Goal: Task Accomplishment & Management: Manage account settings

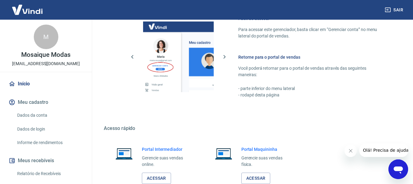
scroll to position [320, 0]
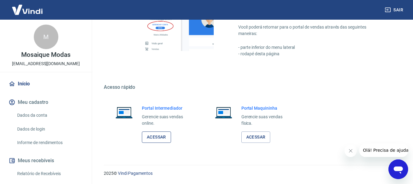
click at [154, 137] on link "Acessar" at bounding box center [156, 136] width 29 height 11
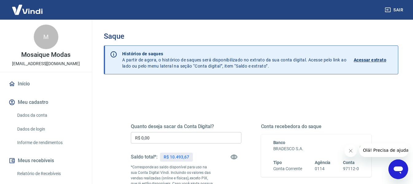
click at [181, 138] on input "R$ 0,00" at bounding box center [186, 137] width 111 height 11
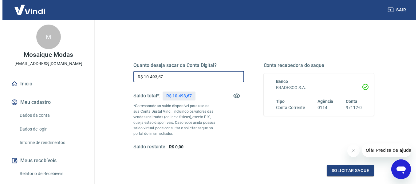
scroll to position [123, 0]
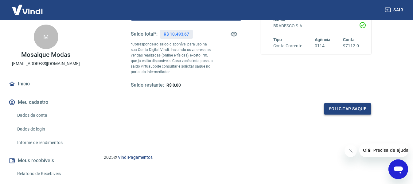
type input "R$ 10.493,67"
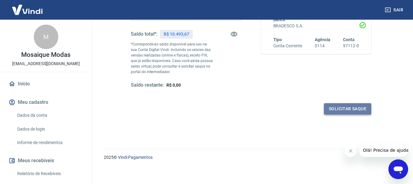
click at [347, 110] on button "Solicitar saque" at bounding box center [347, 108] width 47 height 11
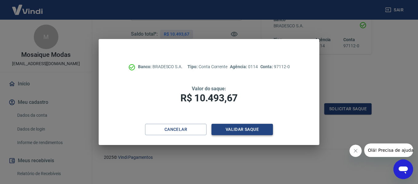
click at [241, 131] on button "Validar saque" at bounding box center [241, 129] width 61 height 11
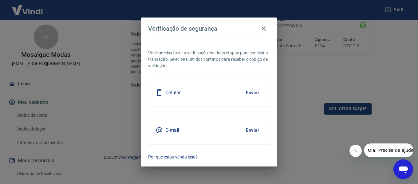
click at [257, 130] on button "Enviar" at bounding box center [252, 130] width 20 height 13
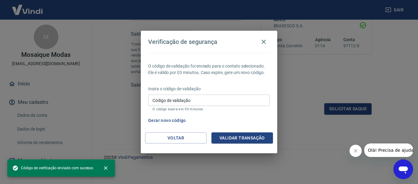
click at [231, 100] on input "Código de validação" at bounding box center [209, 100] width 122 height 11
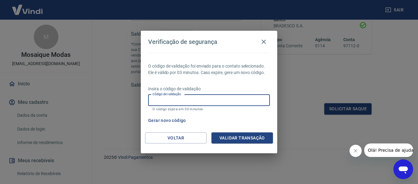
paste input "235886"
type input "235886"
click at [247, 136] on button "Validar transação" at bounding box center [241, 137] width 61 height 11
